Goal: Communication & Community: Share content

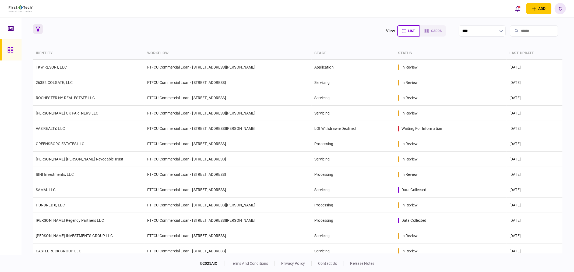
click at [38, 27] on icon "button" at bounding box center [38, 29] width 5 height 5
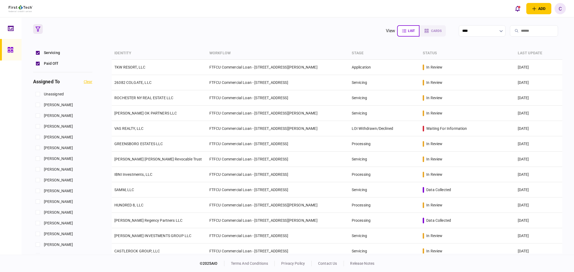
scroll to position [209, 0]
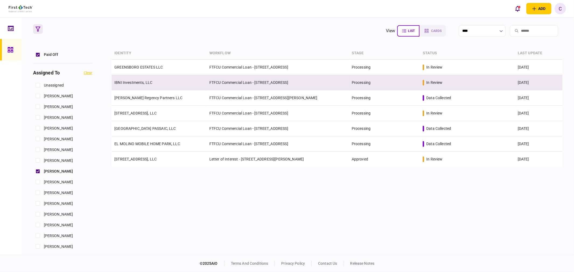
click at [143, 81] on link "IBNI Investments, LLC" at bounding box center [133, 82] width 38 height 4
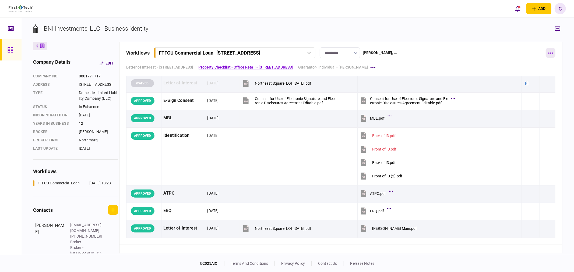
scroll to position [30, 0]
click at [560, 30] on icon "button" at bounding box center [557, 28] width 5 height 5
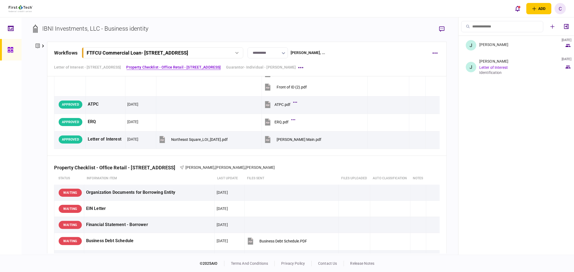
scroll to position [120, 0]
click at [431, 166] on button "button" at bounding box center [435, 168] width 10 height 10
click at [492, 72] on div at bounding box center [287, 136] width 574 height 272
click at [492, 72] on div "Identification" at bounding box center [521, 73] width 85 height 4
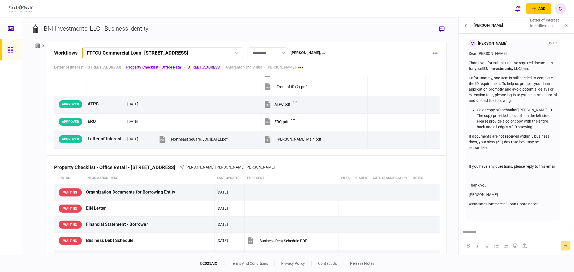
scroll to position [0, 0]
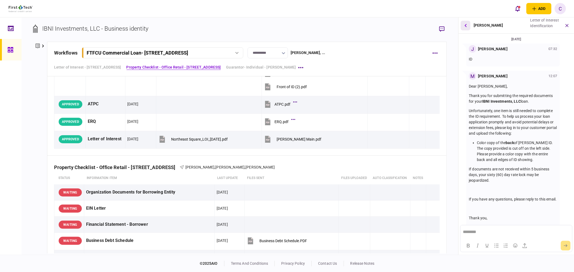
click at [466, 26] on icon "button" at bounding box center [466, 25] width 2 height 3
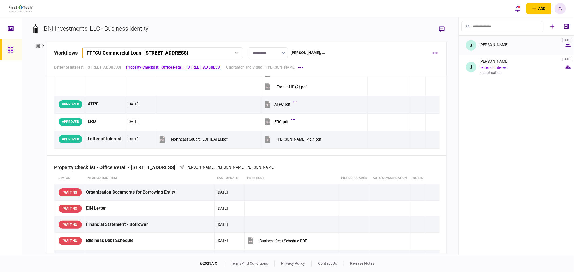
click at [497, 47] on div "Johnny Ganim 08 Aug 2025" at bounding box center [521, 46] width 85 height 6
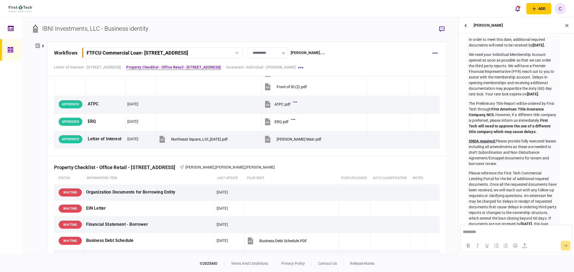
scroll to position [143, 0]
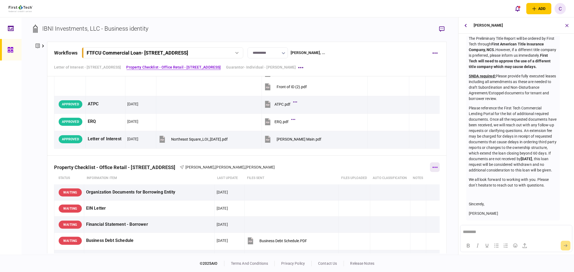
click at [433, 167] on icon "button" at bounding box center [435, 167] width 5 height 1
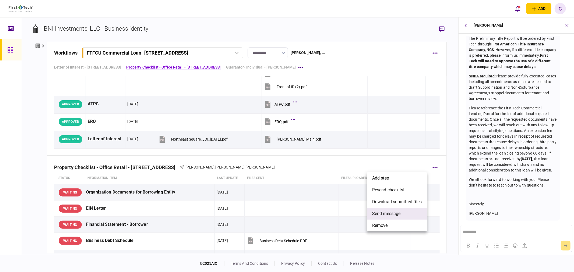
click at [388, 214] on span "send message" at bounding box center [386, 214] width 29 height 6
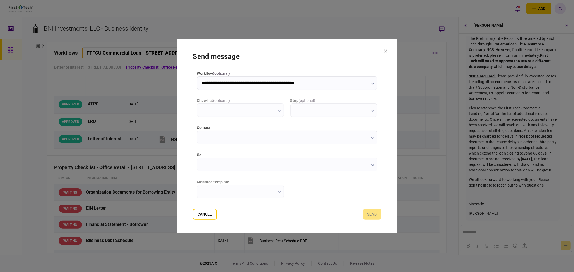
type input "**********"
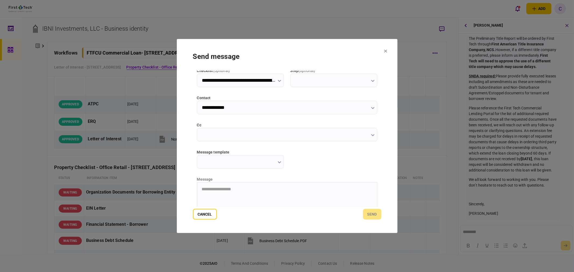
click at [276, 160] on input "message template" at bounding box center [240, 161] width 87 height 13
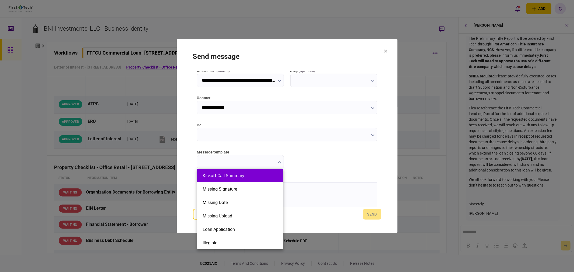
click at [232, 178] on li "Kickoff Call Summary" at bounding box center [240, 175] width 86 height 13
type input "**********"
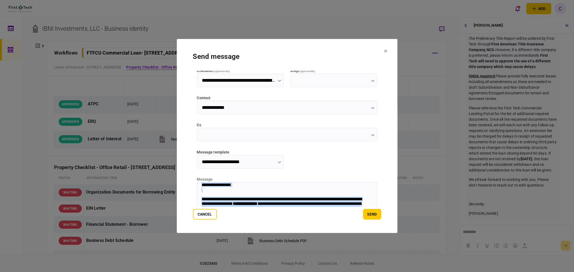
scroll to position [72, 0]
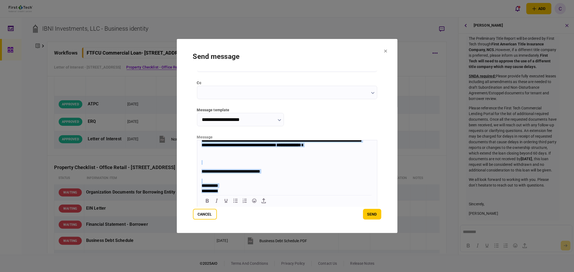
drag, startPoint x: 201, startPoint y: 142, endPoint x: 299, endPoint y: 254, distance: 148.4
click at [299, 194] on html "**********" at bounding box center [287, 111] width 180 height 165
copy body "**********"
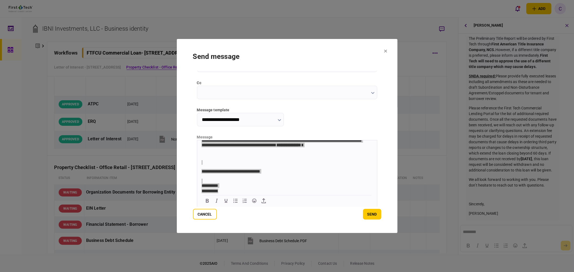
drag, startPoint x: 198, startPoint y: 213, endPoint x: 486, endPoint y: 138, distance: 297.7
click at [198, 213] on button "Cancel" at bounding box center [205, 214] width 24 height 11
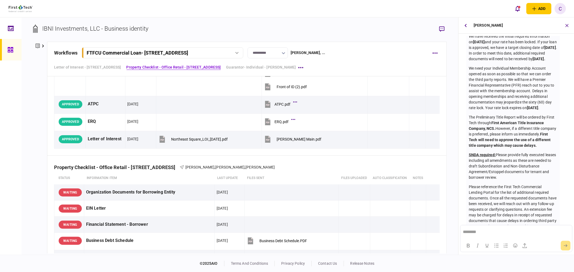
scroll to position [23, 0]
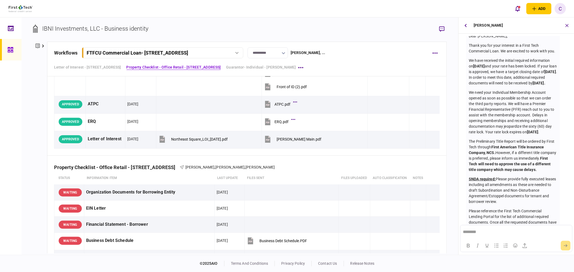
click at [43, 46] on icon at bounding box center [43, 45] width 2 height 3
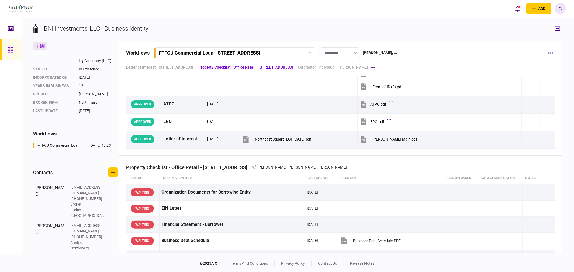
scroll to position [49, 0]
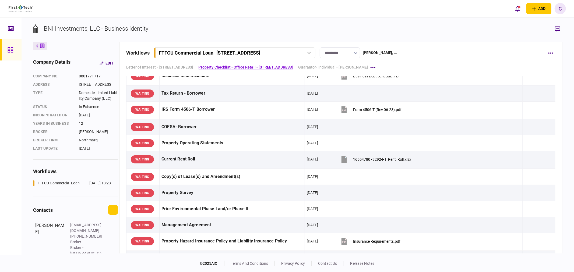
scroll to position [299, 0]
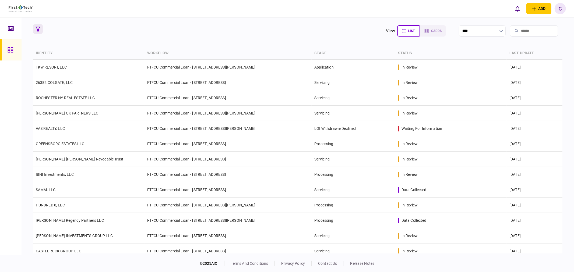
click at [38, 30] on icon "button" at bounding box center [38, 29] width 5 height 5
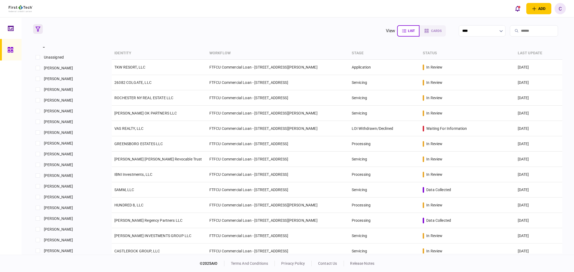
scroll to position [239, 0]
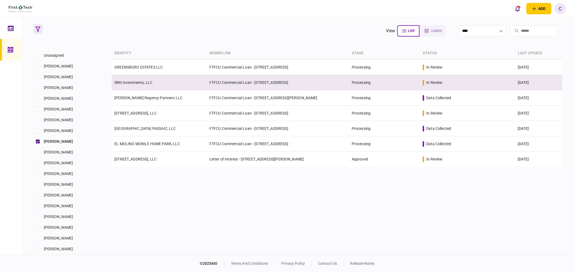
click at [123, 81] on link "IBNI Investments, LLC" at bounding box center [133, 82] width 38 height 4
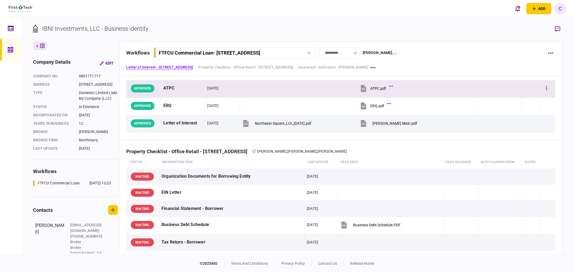
scroll to position [149, 0]
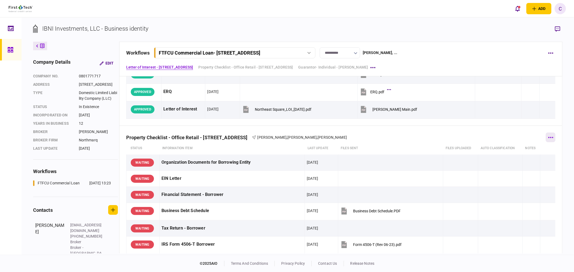
click at [550, 136] on button "button" at bounding box center [551, 138] width 10 height 10
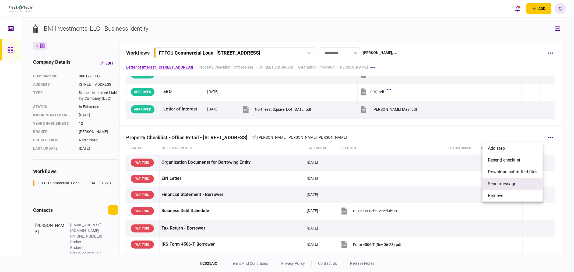
click at [503, 184] on span "send message" at bounding box center [502, 184] width 29 height 6
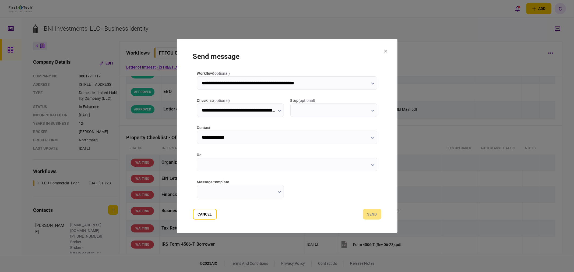
type input "**********"
click at [216, 163] on input "cc" at bounding box center [287, 164] width 180 height 13
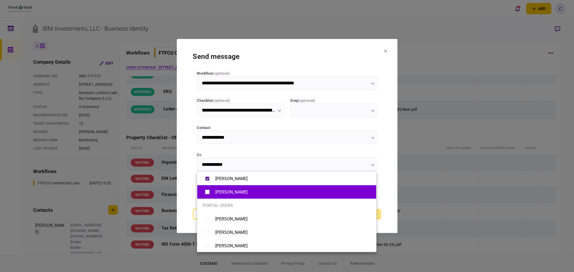
type input "**********"
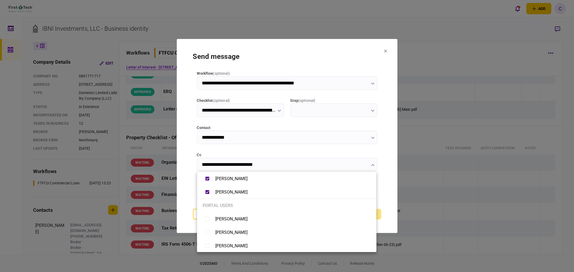
click at [188, 187] on div at bounding box center [287, 136] width 574 height 272
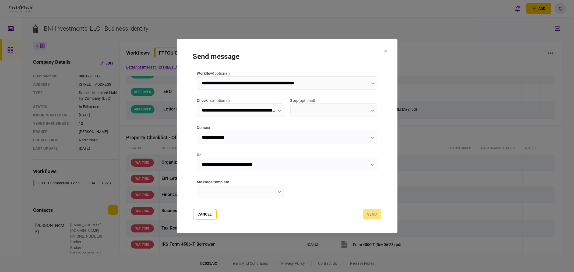
click at [240, 190] on input "message template" at bounding box center [240, 191] width 87 height 13
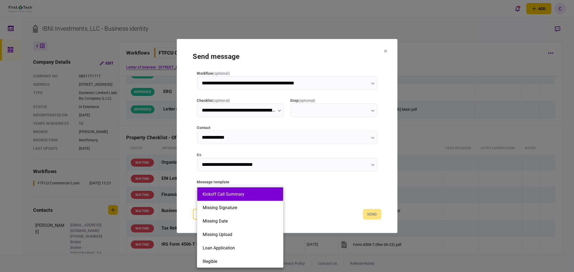
click at [237, 195] on button "Kickoff Call Summary" at bounding box center [240, 194] width 75 height 5
type input "**********"
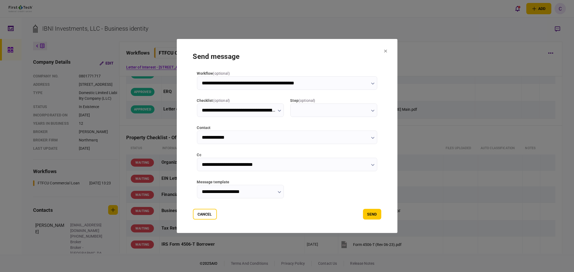
click at [320, 190] on div at bounding box center [333, 189] width 87 height 19
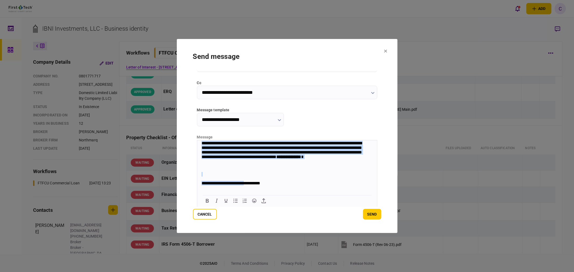
scroll to position [117, 0]
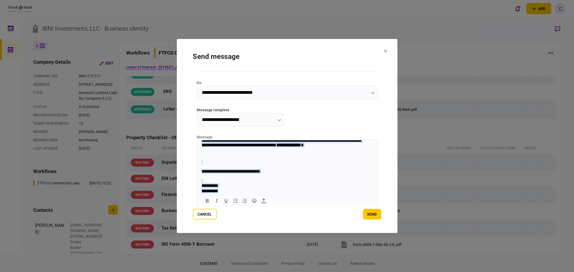
drag, startPoint x: 200, startPoint y: 143, endPoint x: 259, endPoint y: 238, distance: 112.1
click at [259, 194] on html "**********" at bounding box center [287, 111] width 180 height 165
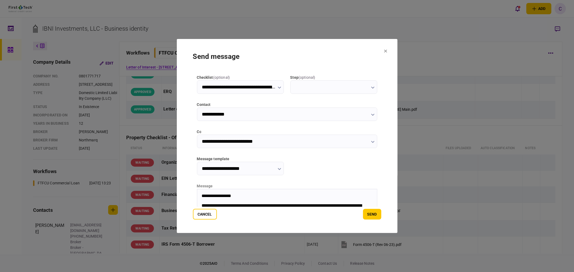
scroll to position [12, 0]
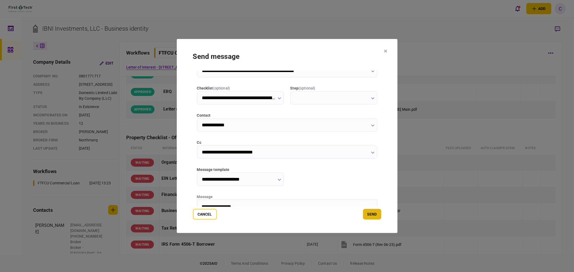
click at [370, 215] on button "send" at bounding box center [372, 214] width 18 height 11
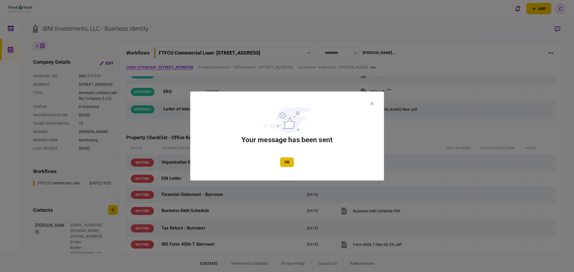
click at [286, 164] on button "OK" at bounding box center [287, 163] width 14 height 10
